Goal: Information Seeking & Learning: Learn about a topic

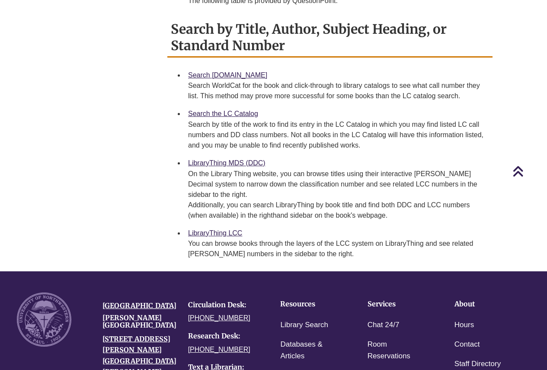
scroll to position [518, 0]
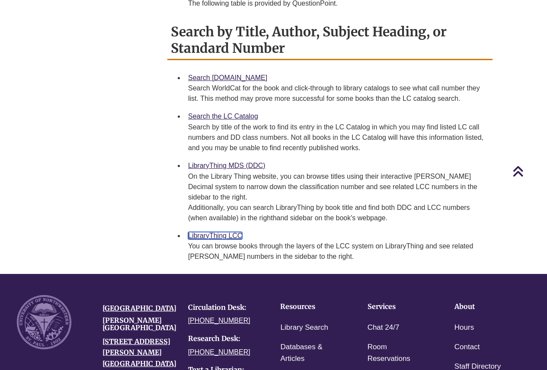
click at [223, 232] on link "LibraryThing LCC" at bounding box center [215, 235] width 54 height 7
click at [249, 112] on link "Search the LC Catalog" at bounding box center [223, 115] width 70 height 7
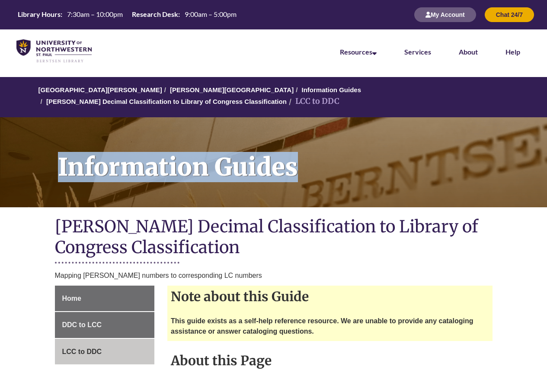
drag, startPoint x: 547, startPoint y: 92, endPoint x: 547, endPoint y: 167, distance: 75.7
click at [66, 348] on span "LCC to DDC" at bounding box center [82, 351] width 40 height 7
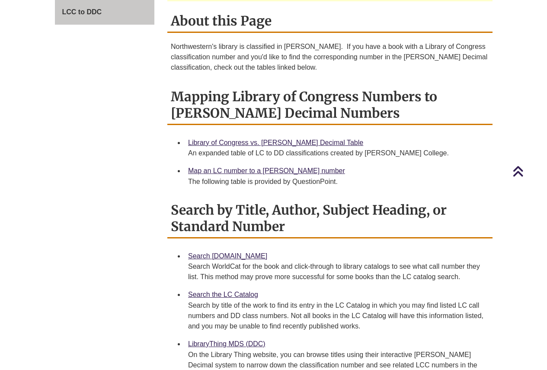
scroll to position [341, 0]
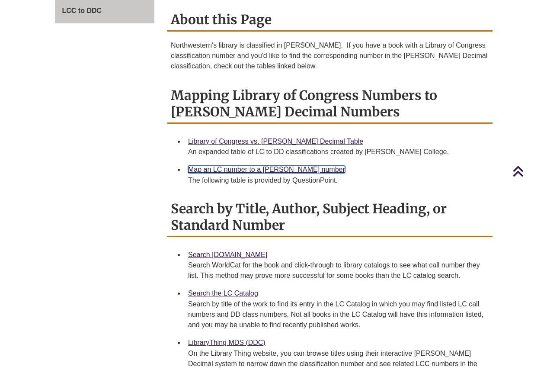
click at [294, 166] on link "Map an LC number to a [PERSON_NAME] number" at bounding box center [266, 169] width 157 height 7
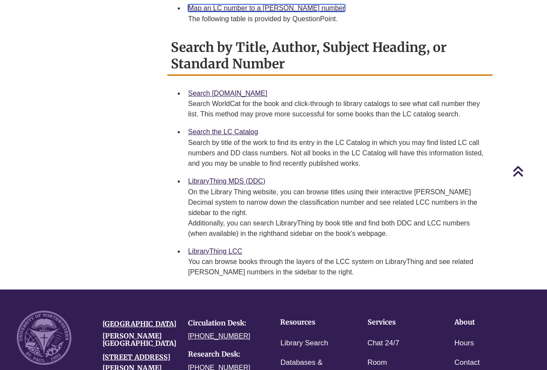
scroll to position [454, 0]
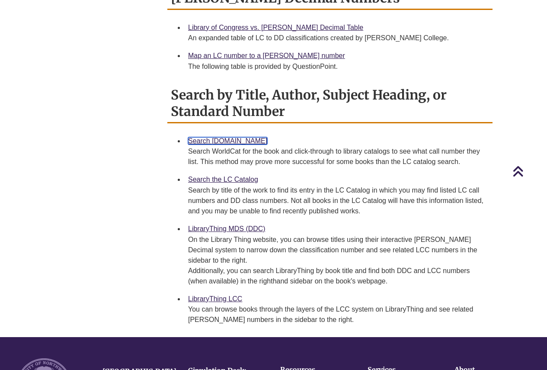
click at [210, 137] on link "Search [DOMAIN_NAME]" at bounding box center [227, 140] width 79 height 7
